Goal: Transaction & Acquisition: Purchase product/service

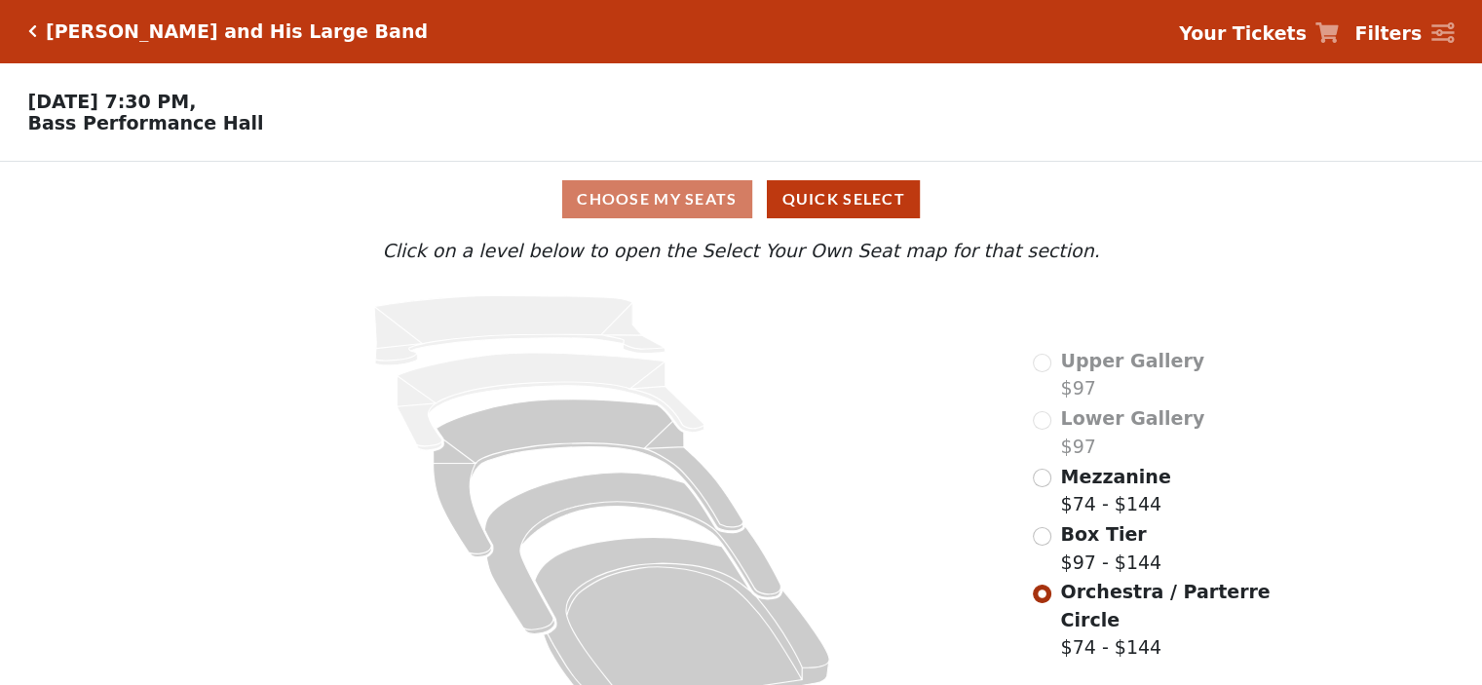
scroll to position [49, 0]
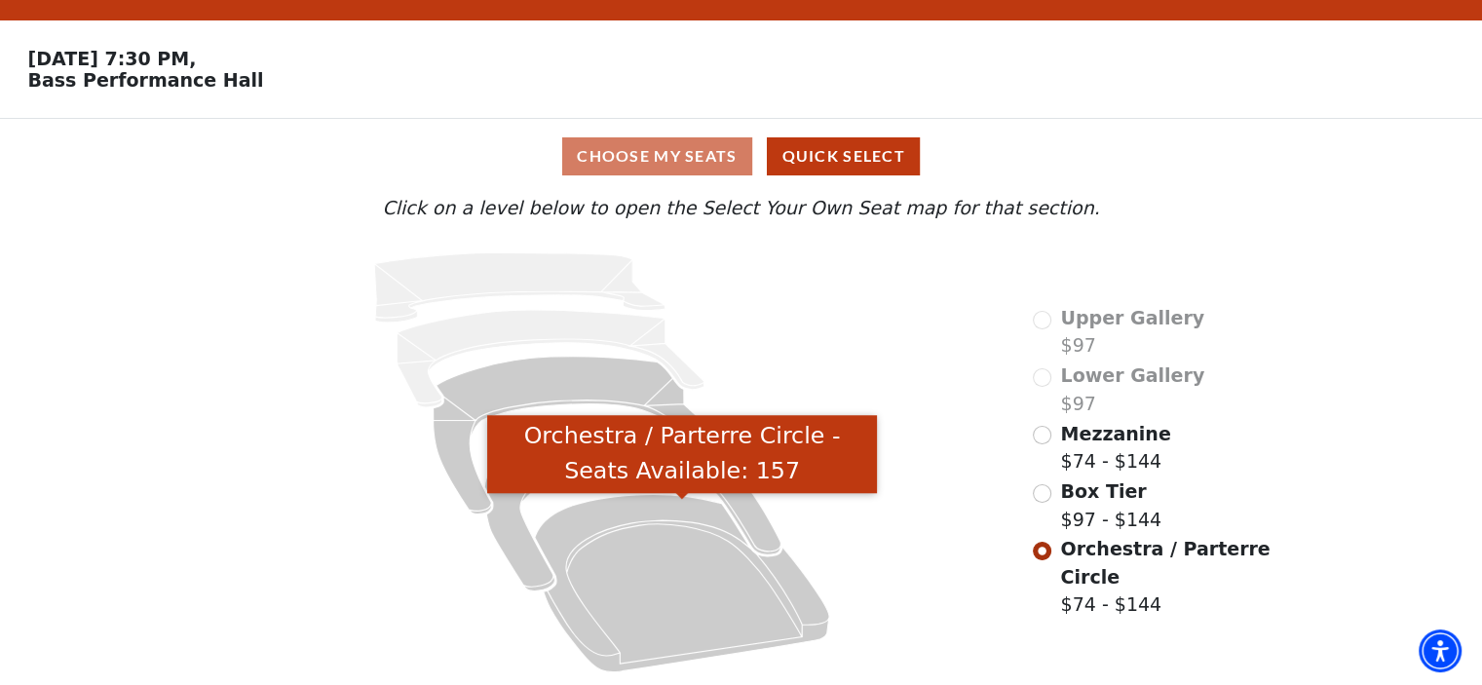
click at [643, 590] on icon "Orchestra / Parterre Circle - Seats Available: 157" at bounding box center [682, 582] width 294 height 177
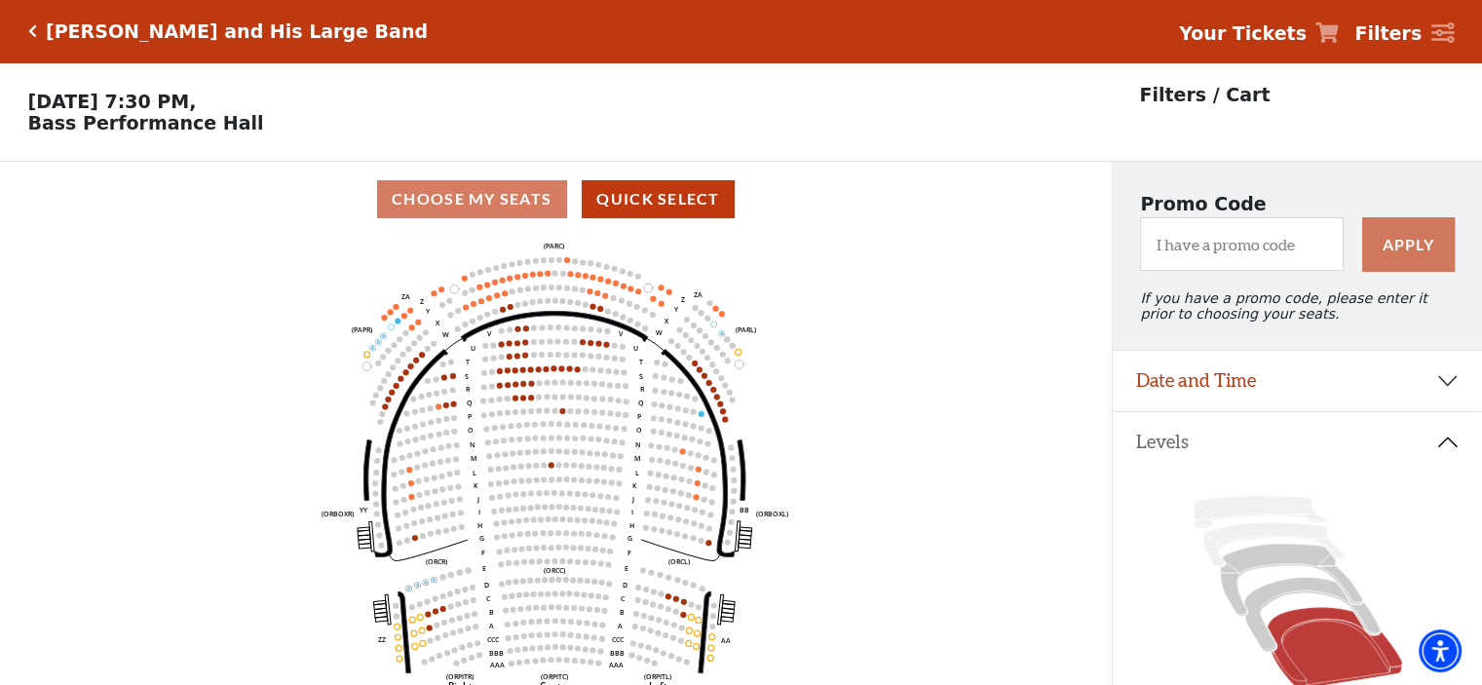
scroll to position [90, 0]
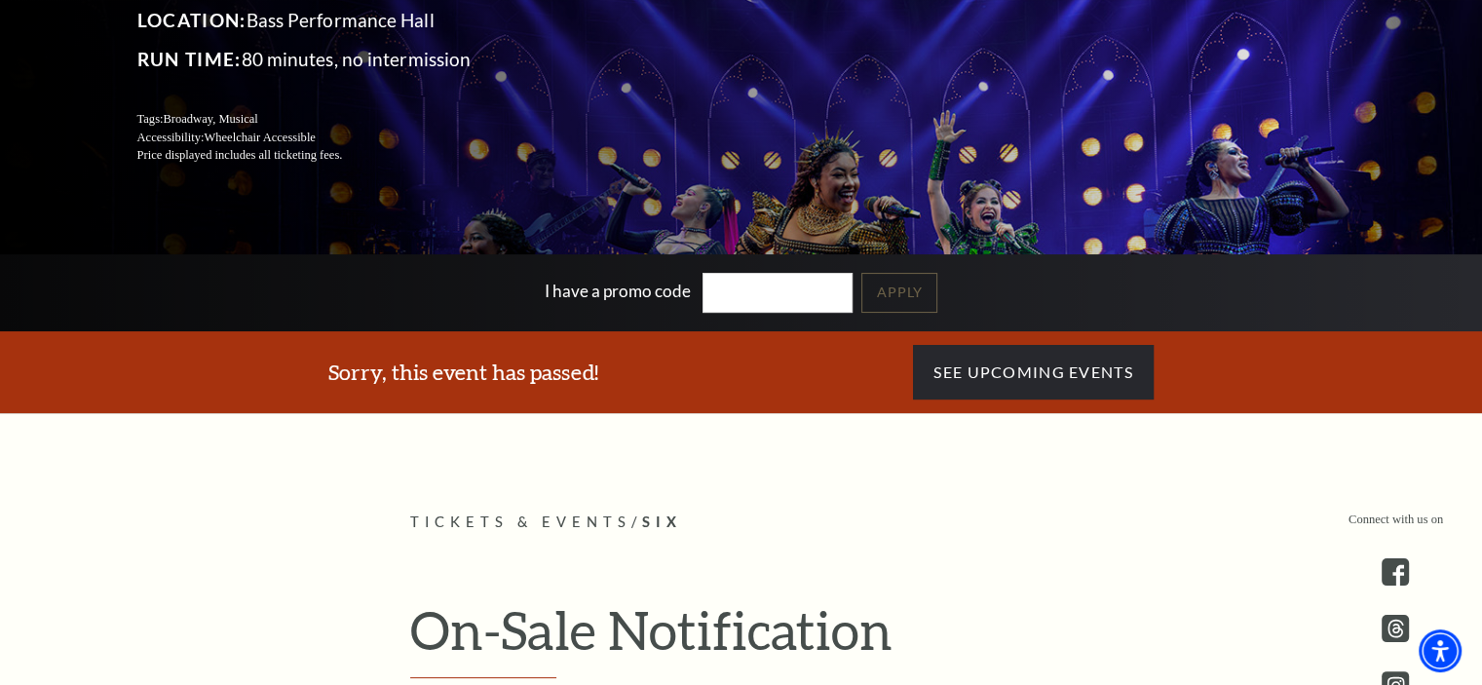
scroll to position [102, 0]
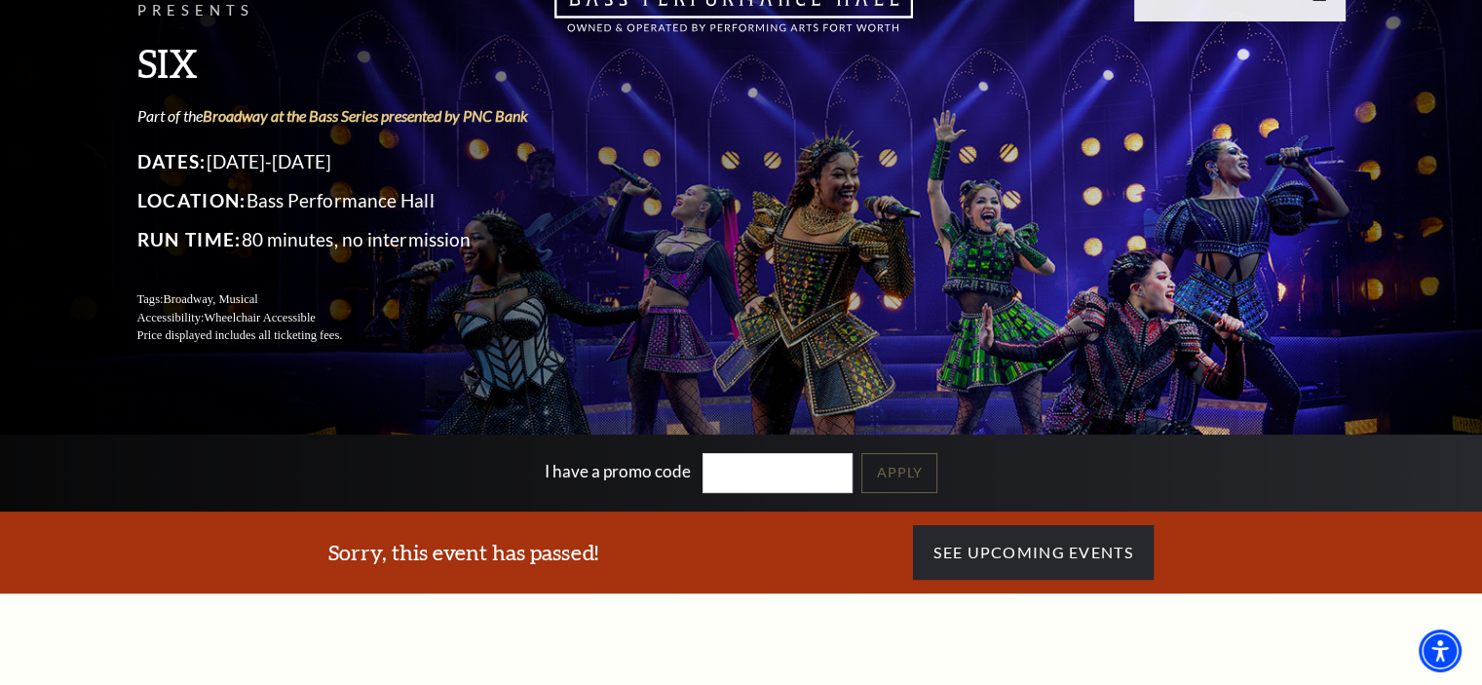
click at [729, 470] on input "I have a promo code" at bounding box center [777, 473] width 150 height 40
click at [914, 459] on link "Apply" at bounding box center [899, 473] width 76 height 40
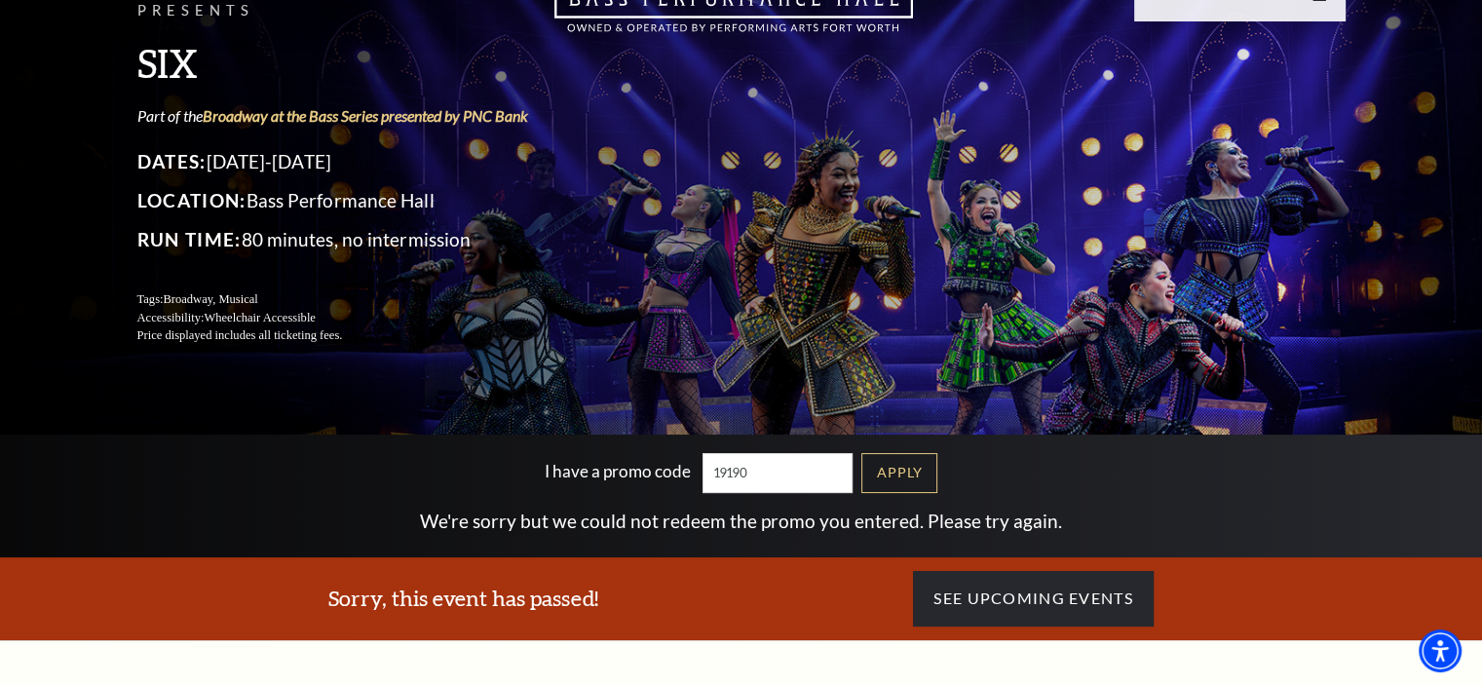
click at [828, 459] on input "19190" at bounding box center [777, 473] width 150 height 40
click at [913, 456] on link "Apply" at bounding box center [899, 473] width 76 height 40
click at [788, 462] on input "19189" at bounding box center [777, 473] width 150 height 40
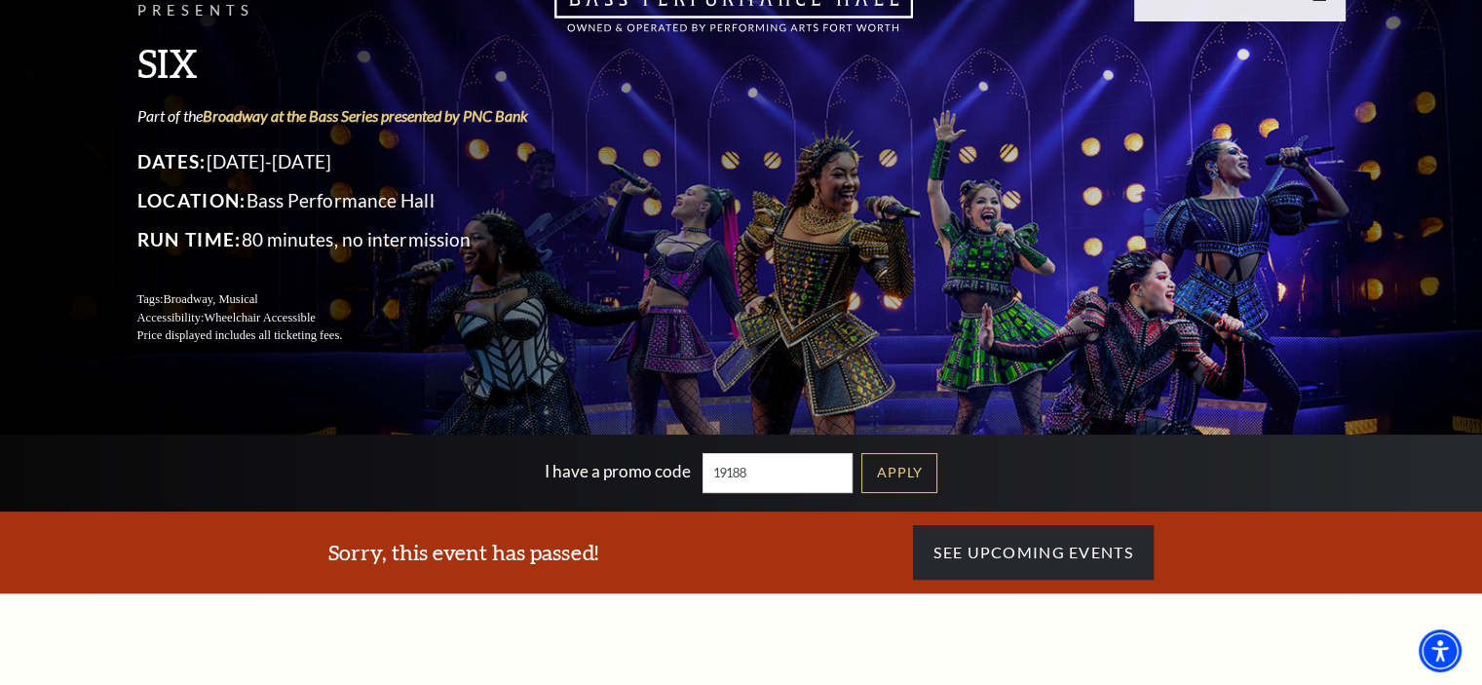
click at [931, 474] on link "Apply" at bounding box center [899, 473] width 76 height 40
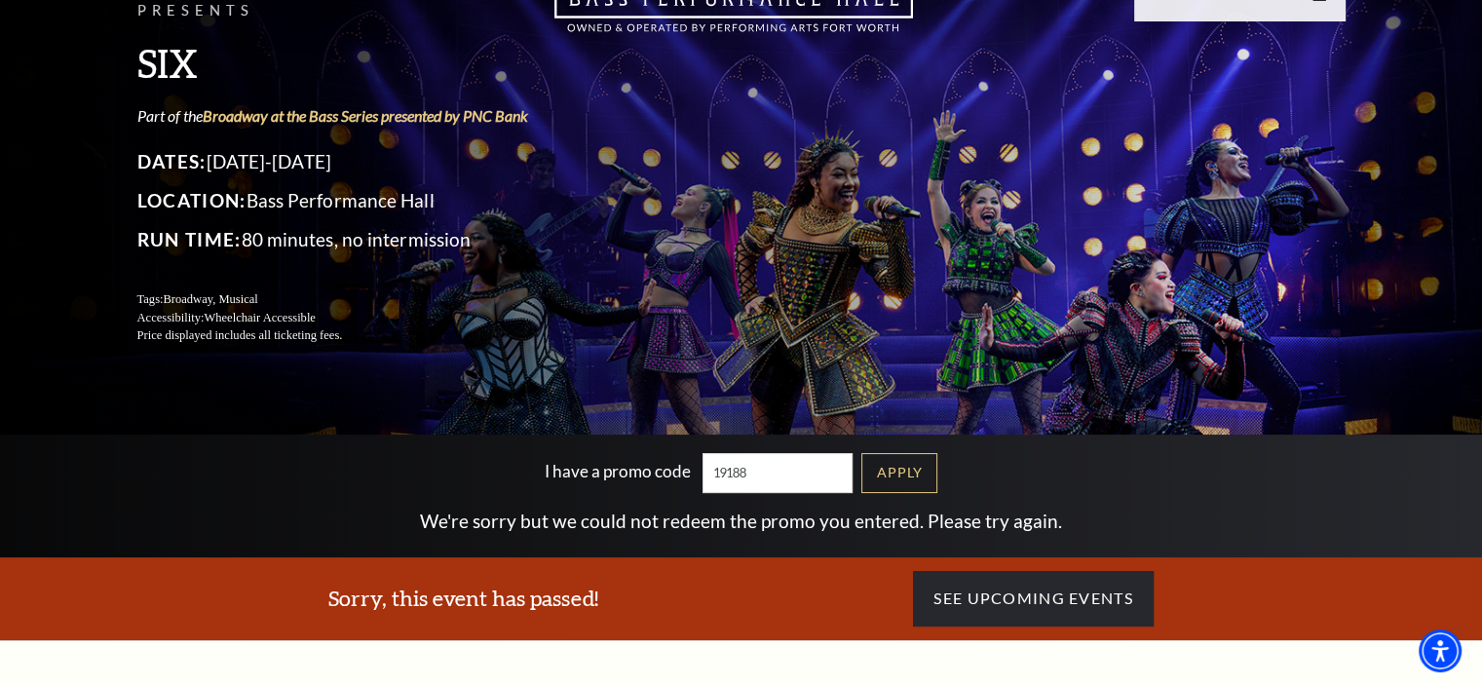
click at [831, 470] on input "19188" at bounding box center [777, 473] width 150 height 40
click at [931, 471] on link "Apply" at bounding box center [899, 473] width 76 height 40
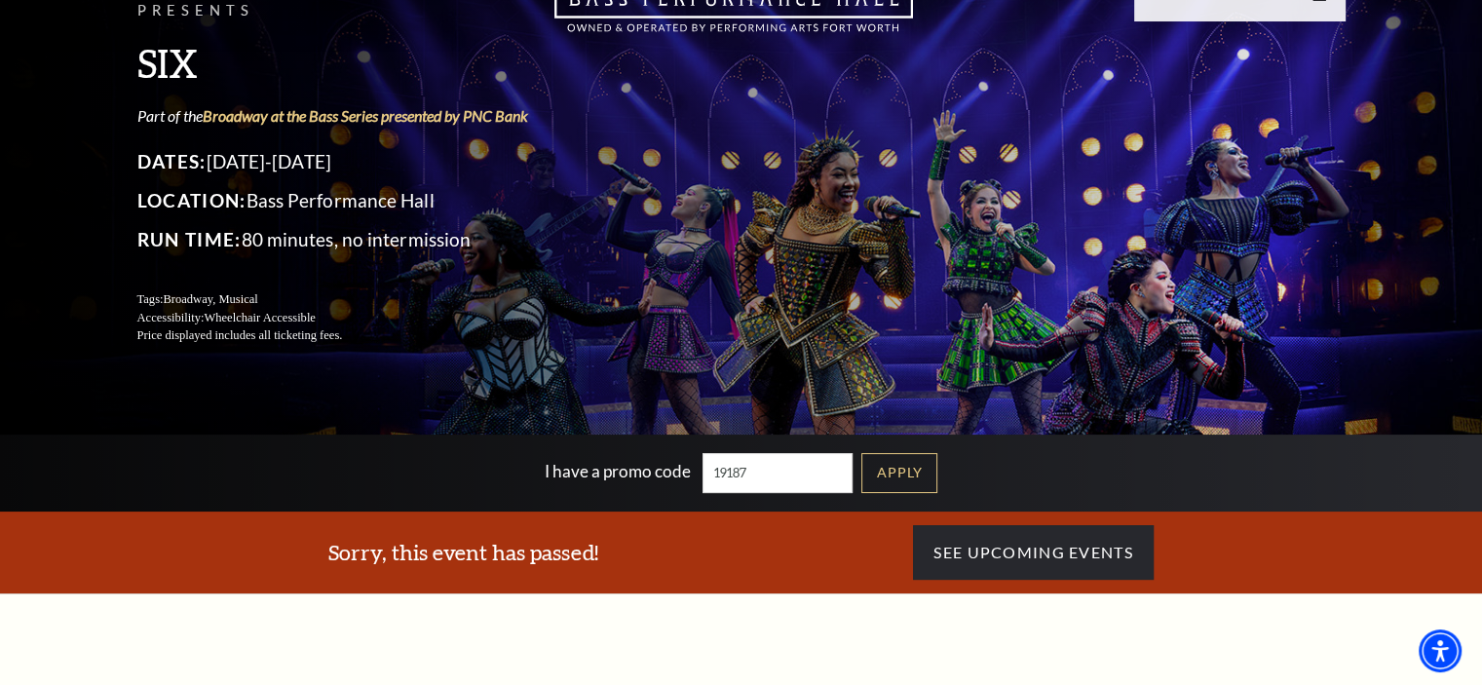
click at [897, 472] on link "Apply" at bounding box center [899, 473] width 76 height 40
click at [799, 472] on input "19187" at bounding box center [777, 473] width 150 height 40
click at [904, 461] on link "Apply" at bounding box center [899, 473] width 76 height 40
click at [906, 467] on link "Apply" at bounding box center [899, 473] width 76 height 40
click at [784, 467] on input "19186" at bounding box center [777, 473] width 150 height 40
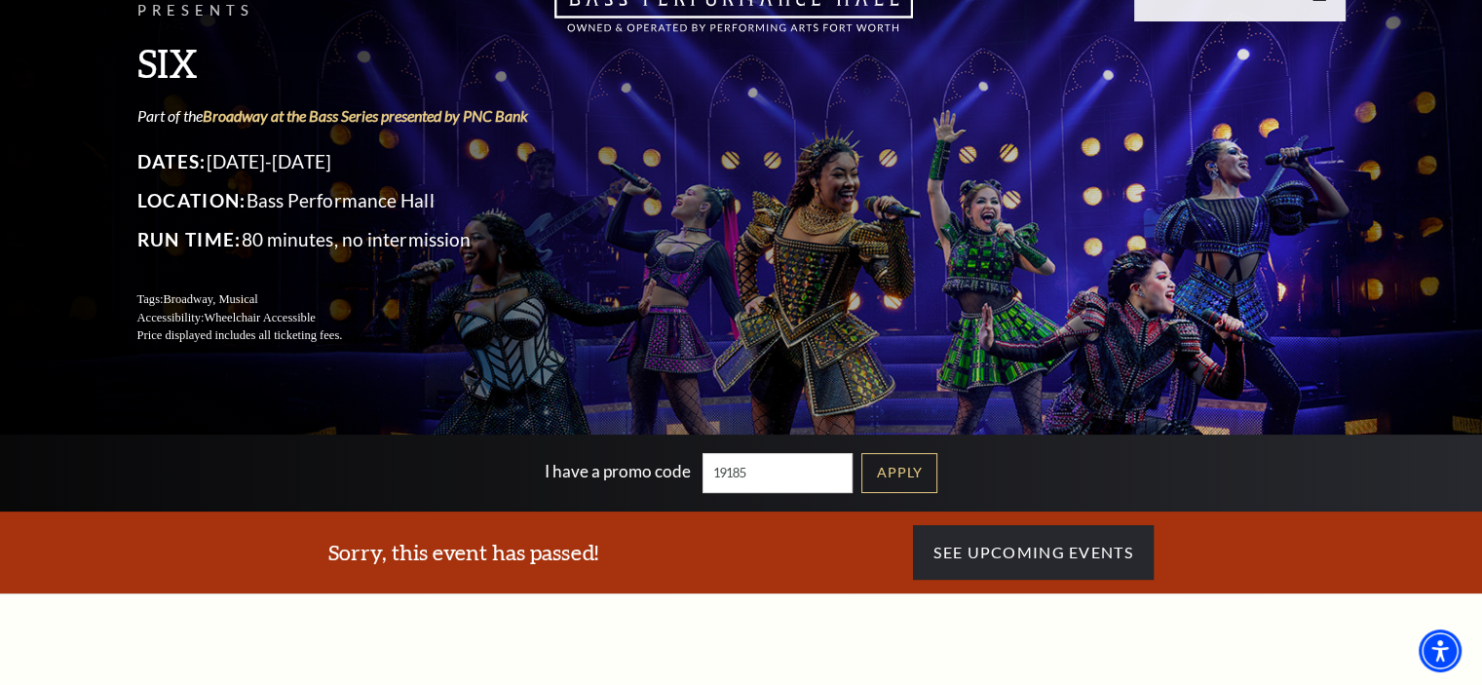
type input "19185"
click at [914, 467] on link "Apply" at bounding box center [899, 473] width 76 height 40
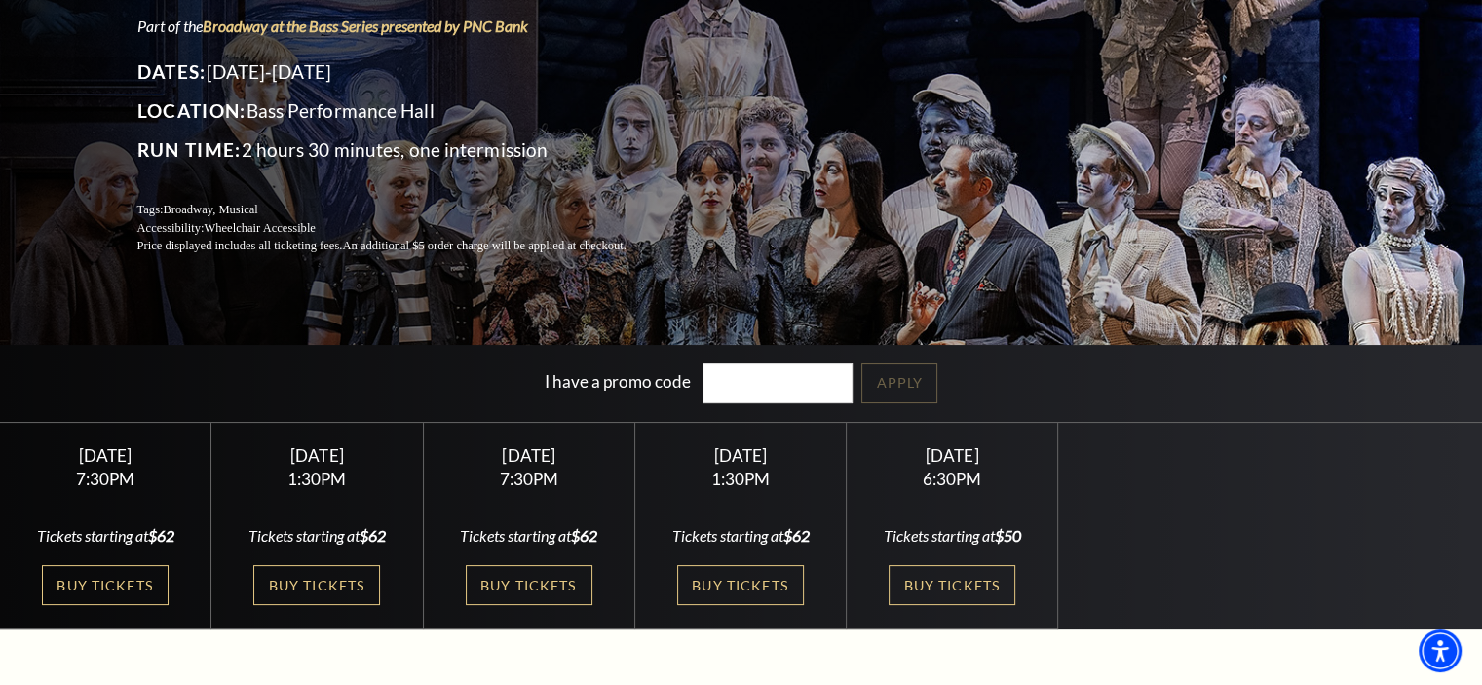
scroll to position [195, 0]
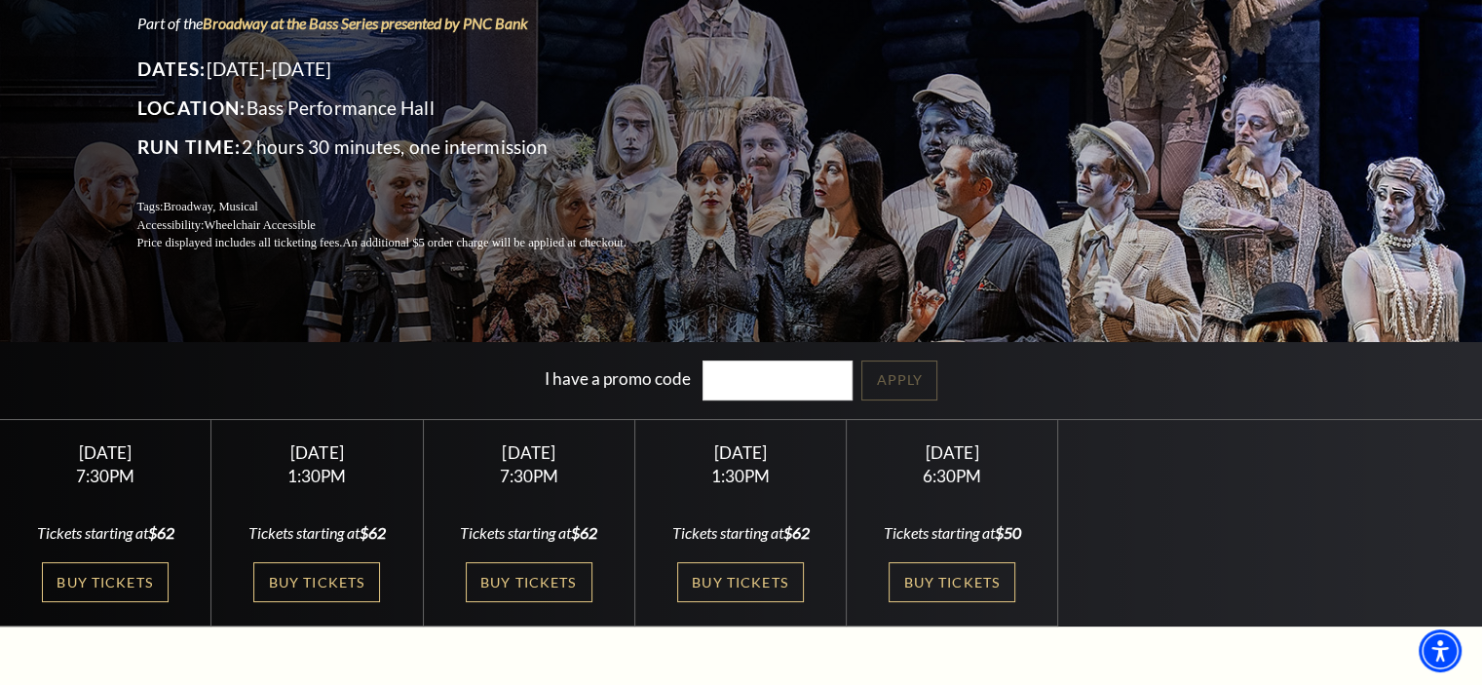
click at [325, 564] on link "Buy Tickets" at bounding box center [316, 582] width 127 height 40
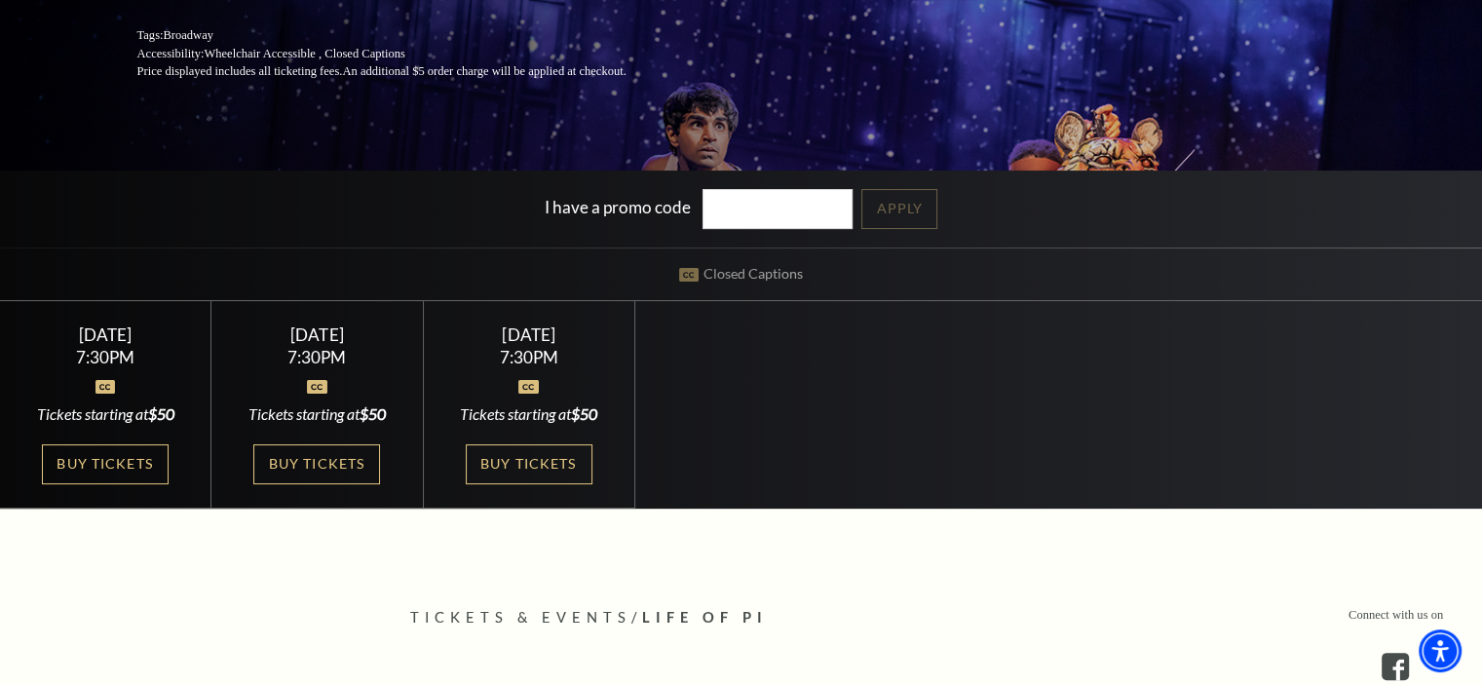
scroll to position [390, 0]
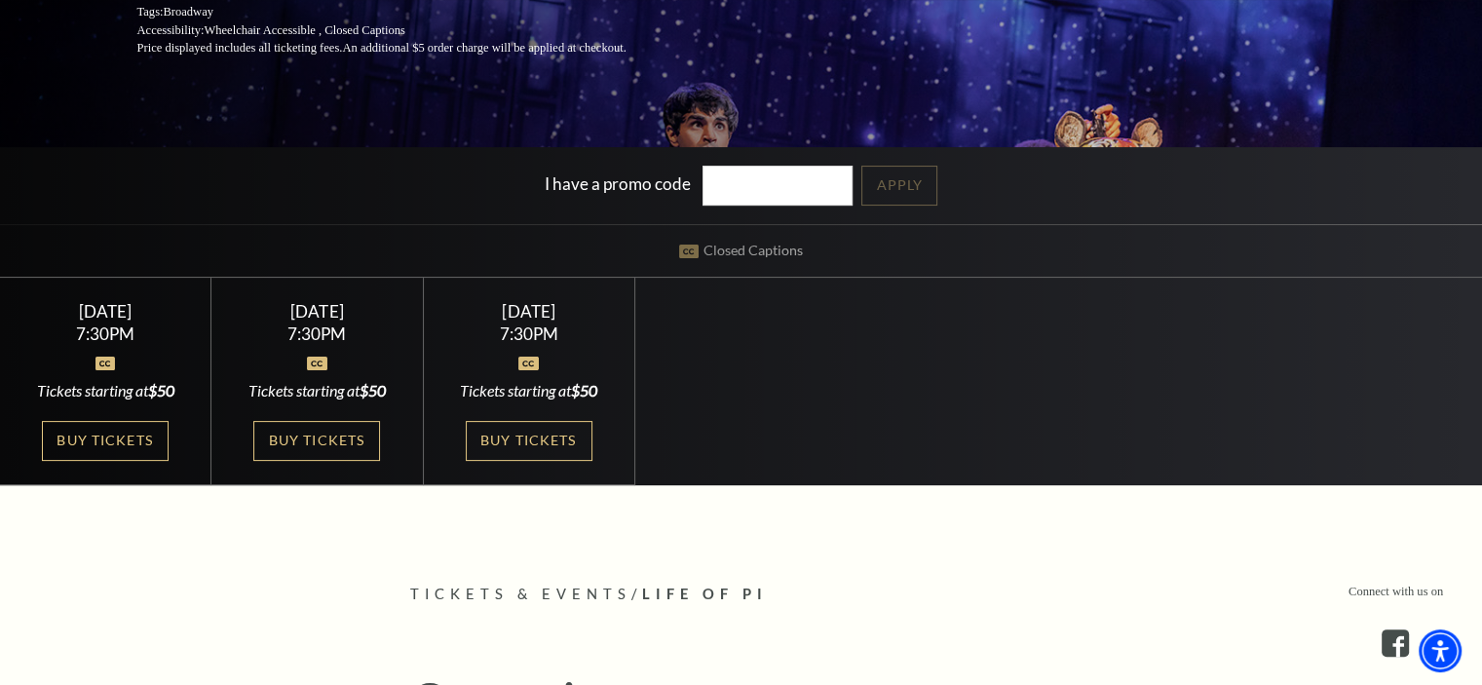
click at [748, 427] on div "Select a Performance Tuesday September 23 | 7:30PM Tickets starting at $50 Tues…" at bounding box center [741, 381] width 1482 height 208
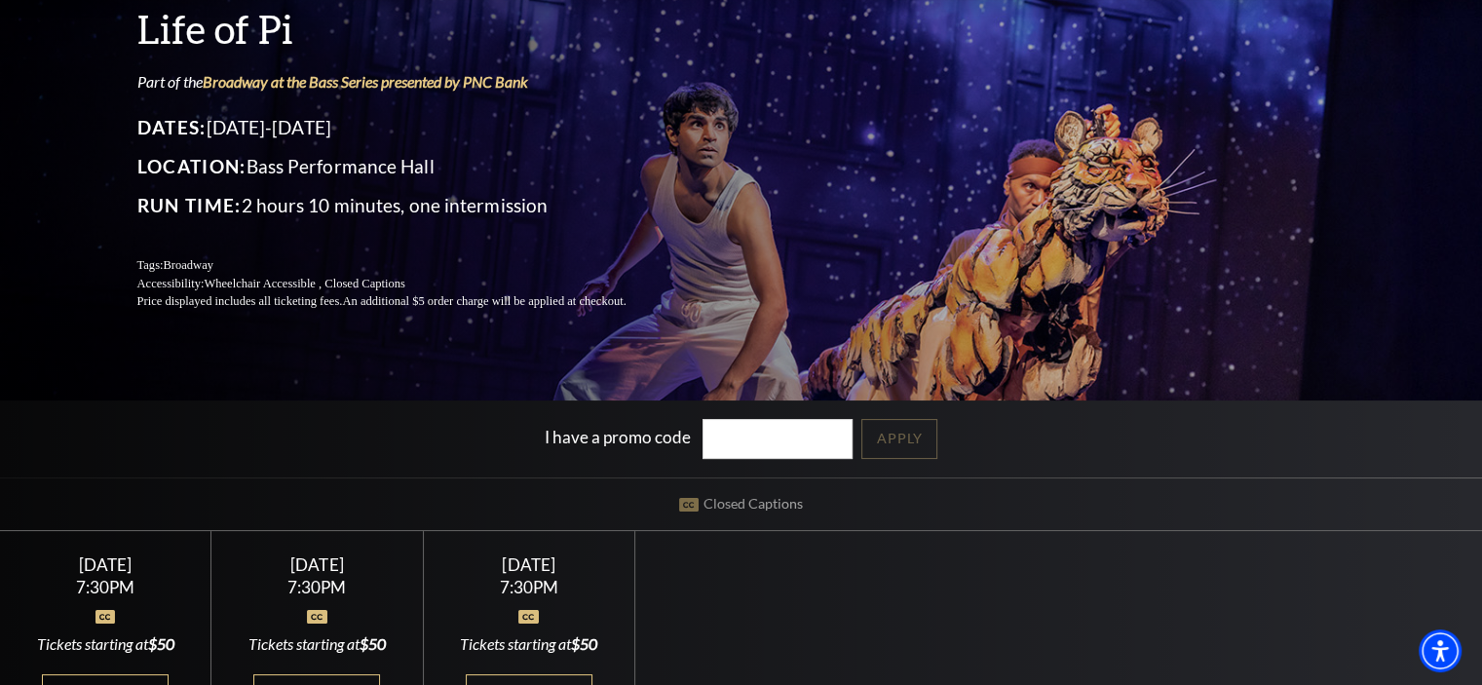
scroll to position [0, 0]
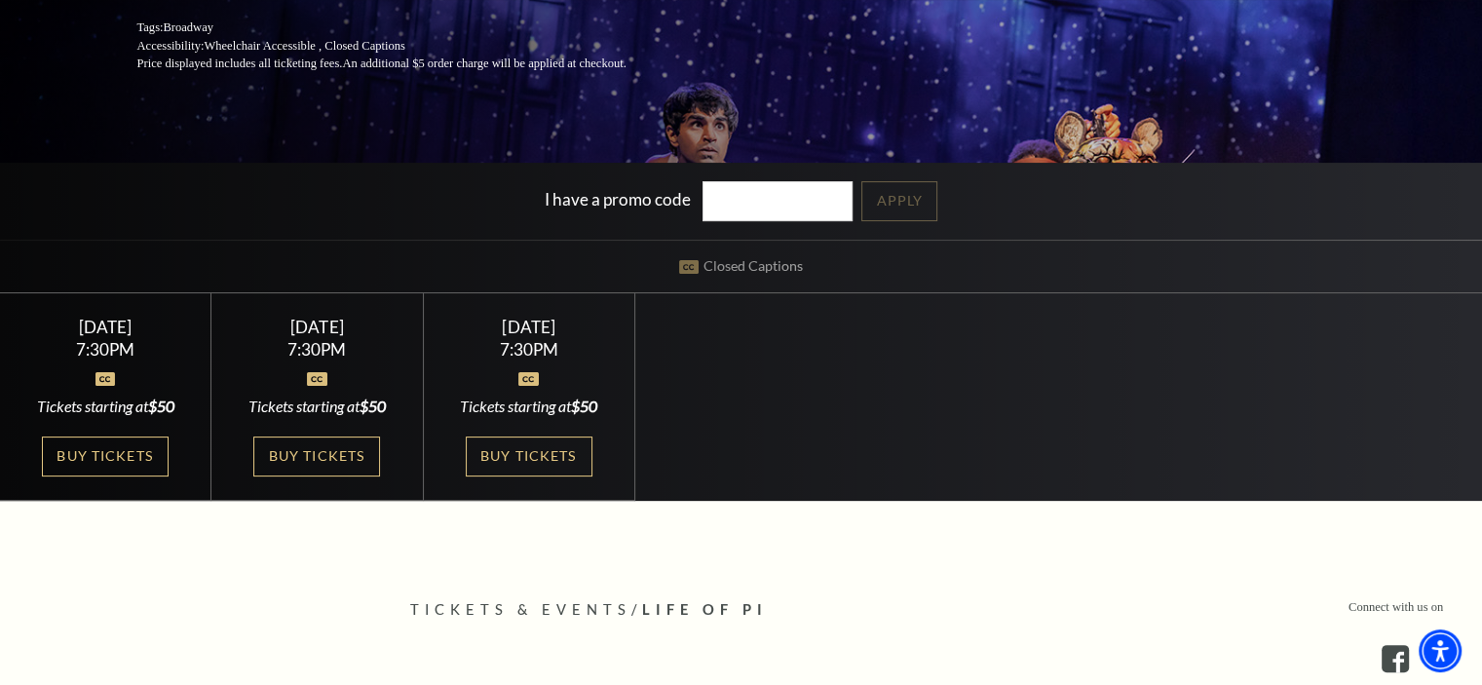
scroll to position [487, 0]
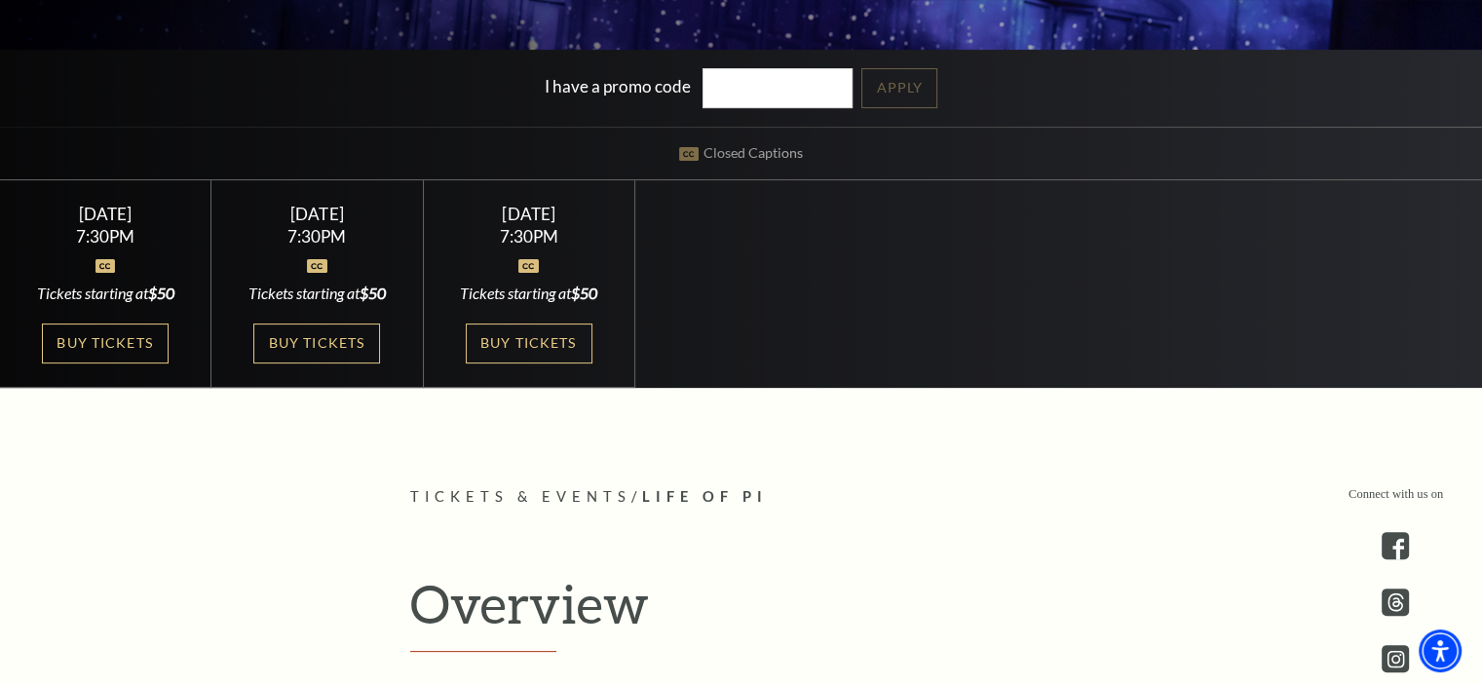
click at [530, 363] on link "Buy Tickets" at bounding box center [529, 343] width 127 height 40
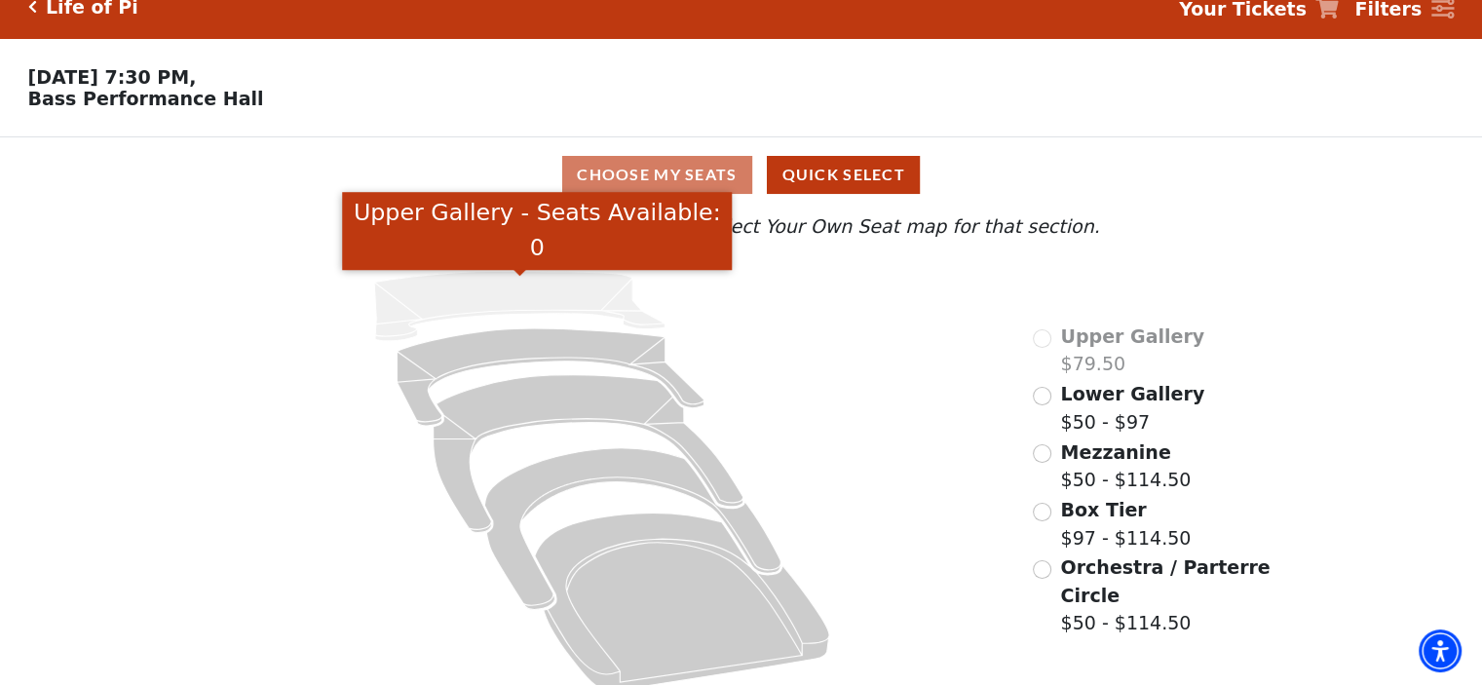
scroll to position [49, 0]
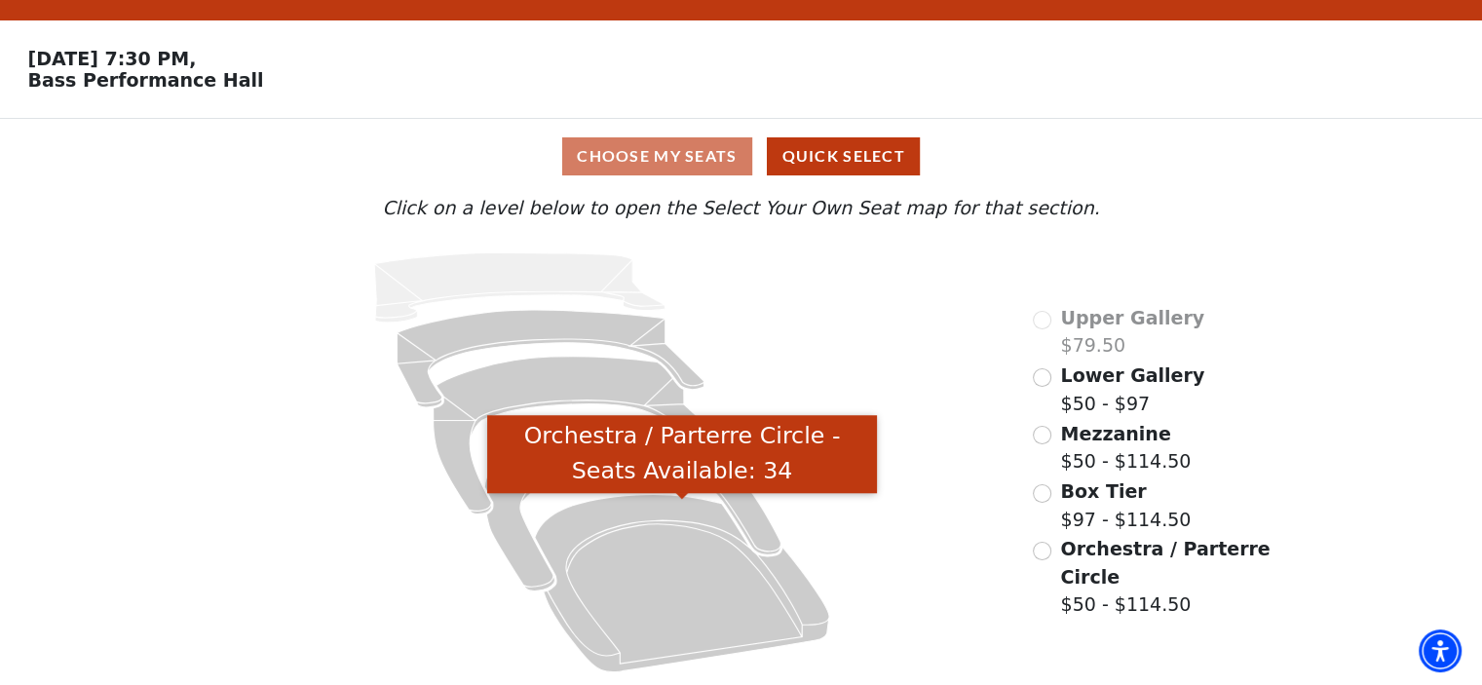
click at [652, 547] on icon "Orchestra / Parterre Circle - Seats Available: 34" at bounding box center [682, 582] width 294 height 177
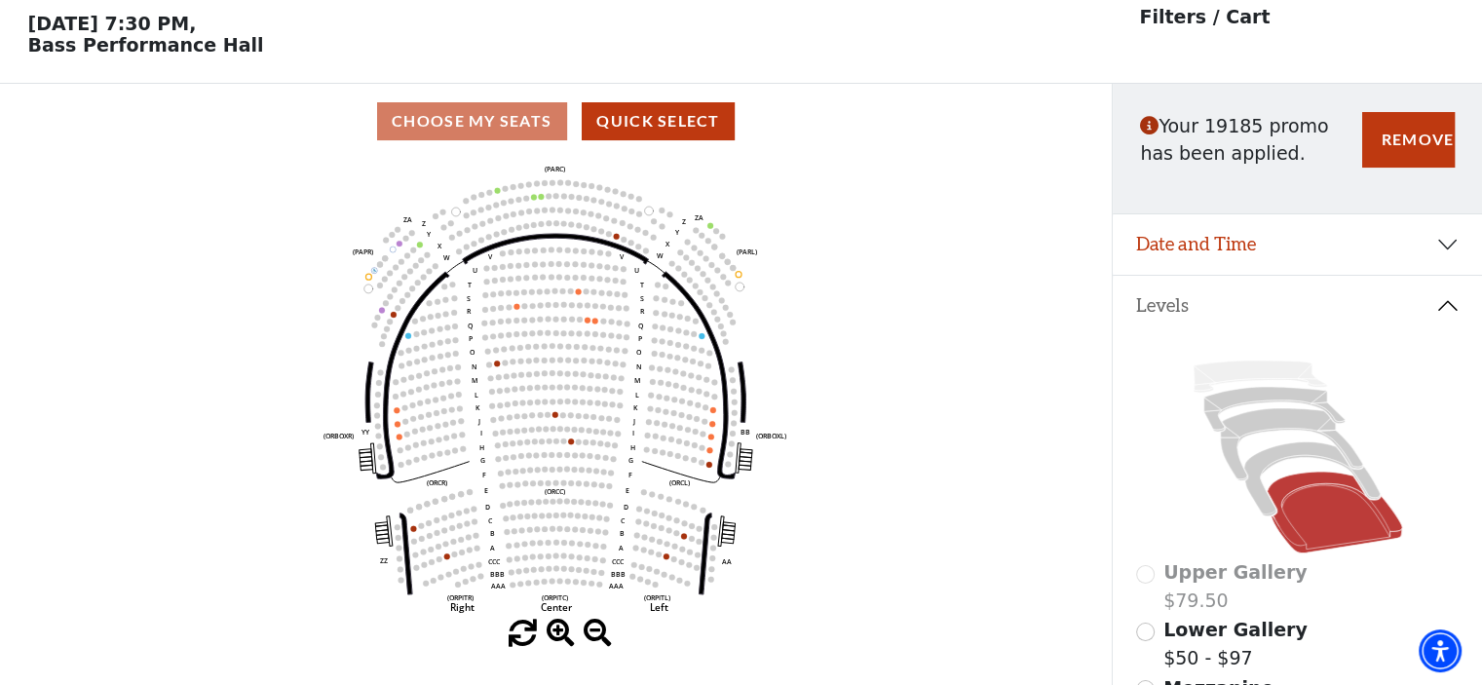
scroll to position [90, 0]
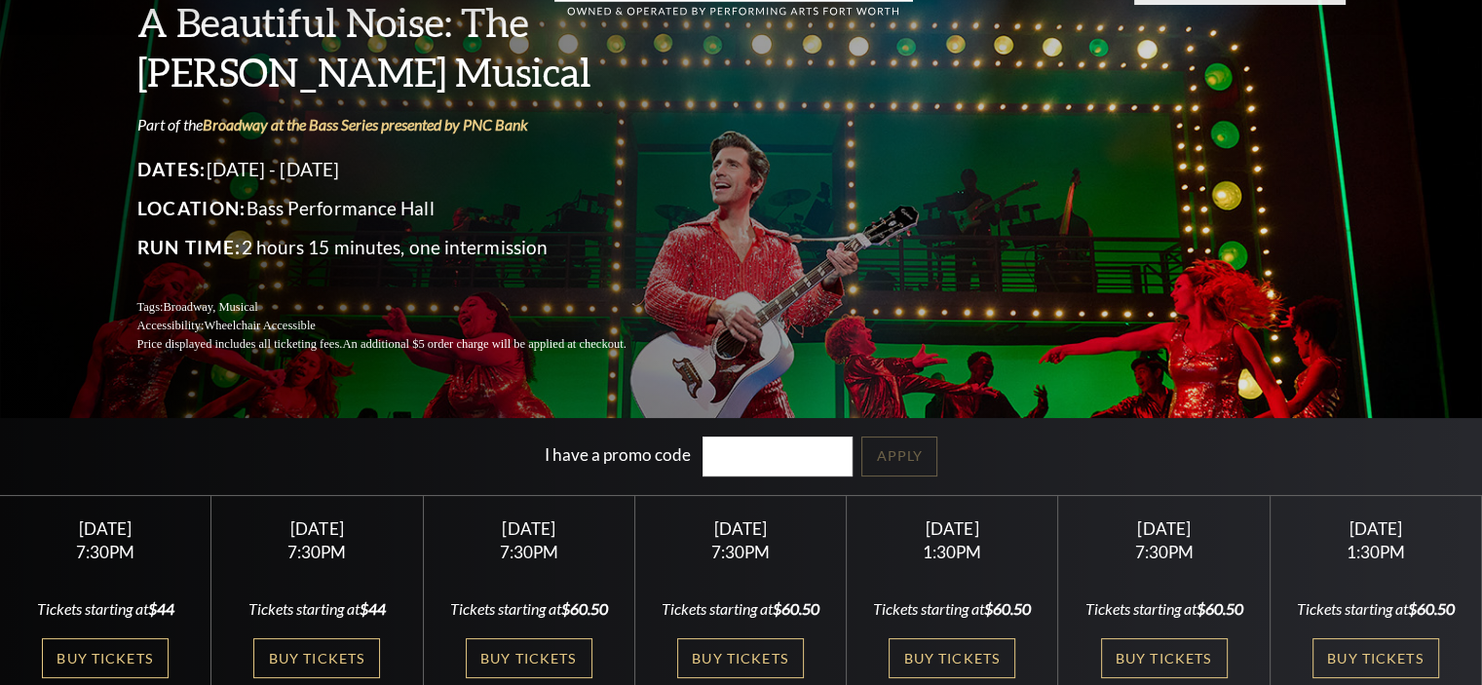
scroll to position [195, 0]
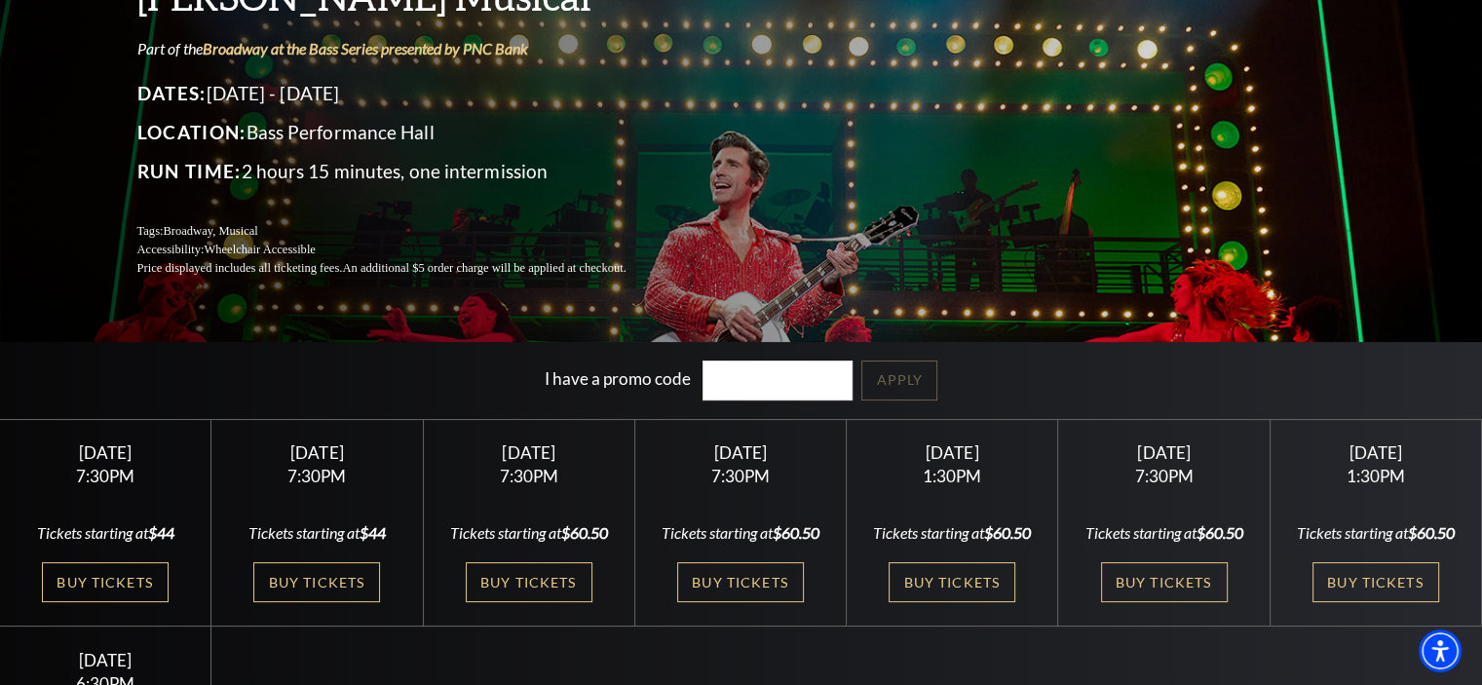
click at [923, 597] on link "Buy Tickets" at bounding box center [951, 582] width 127 height 40
